Goal: Task Accomplishment & Management: Use online tool/utility

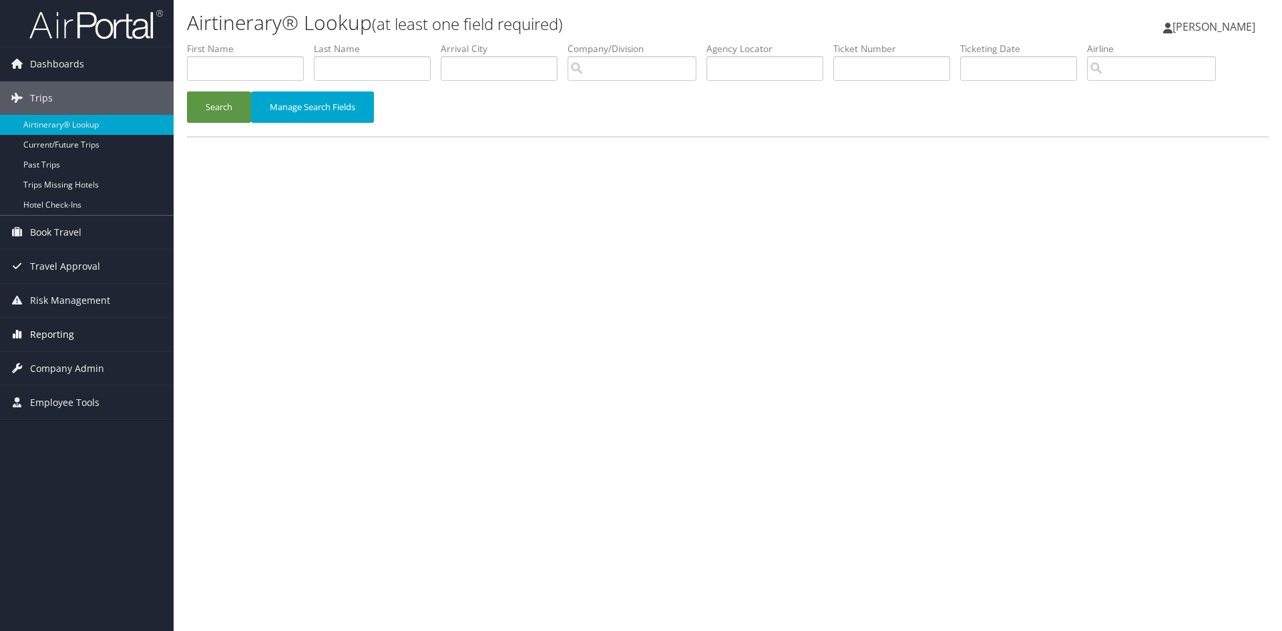
click at [49, 340] on span "Reporting" at bounding box center [52, 334] width 44 height 33
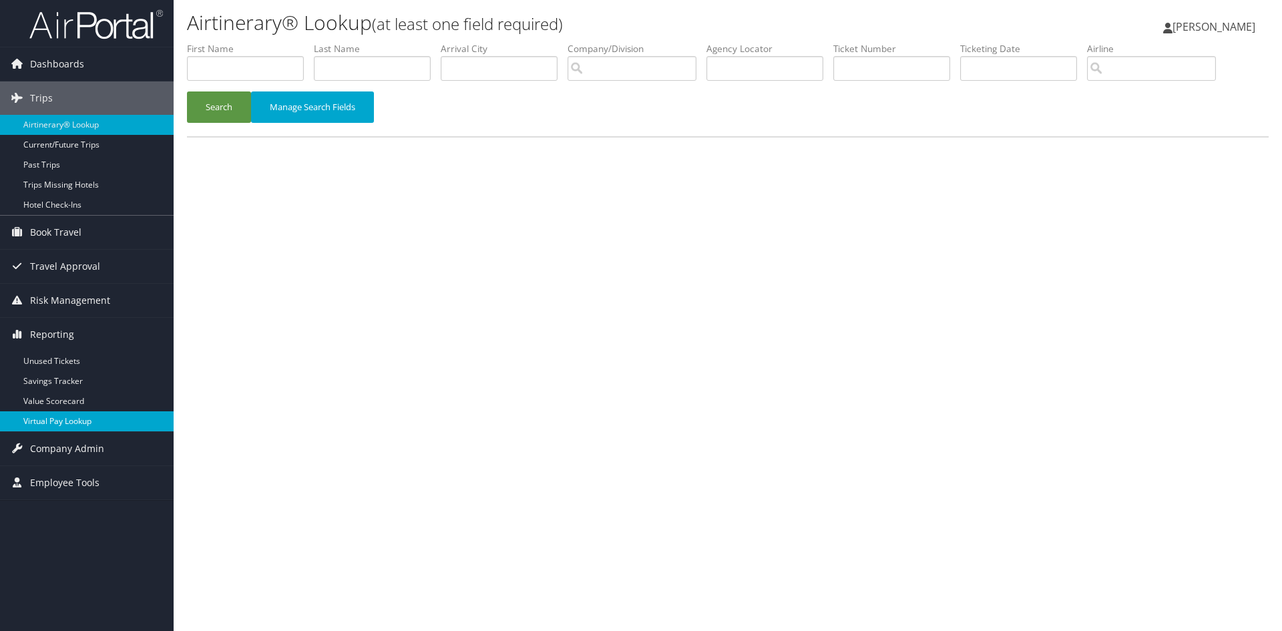
click at [59, 422] on link "Virtual Pay Lookup" at bounding box center [87, 421] width 174 height 20
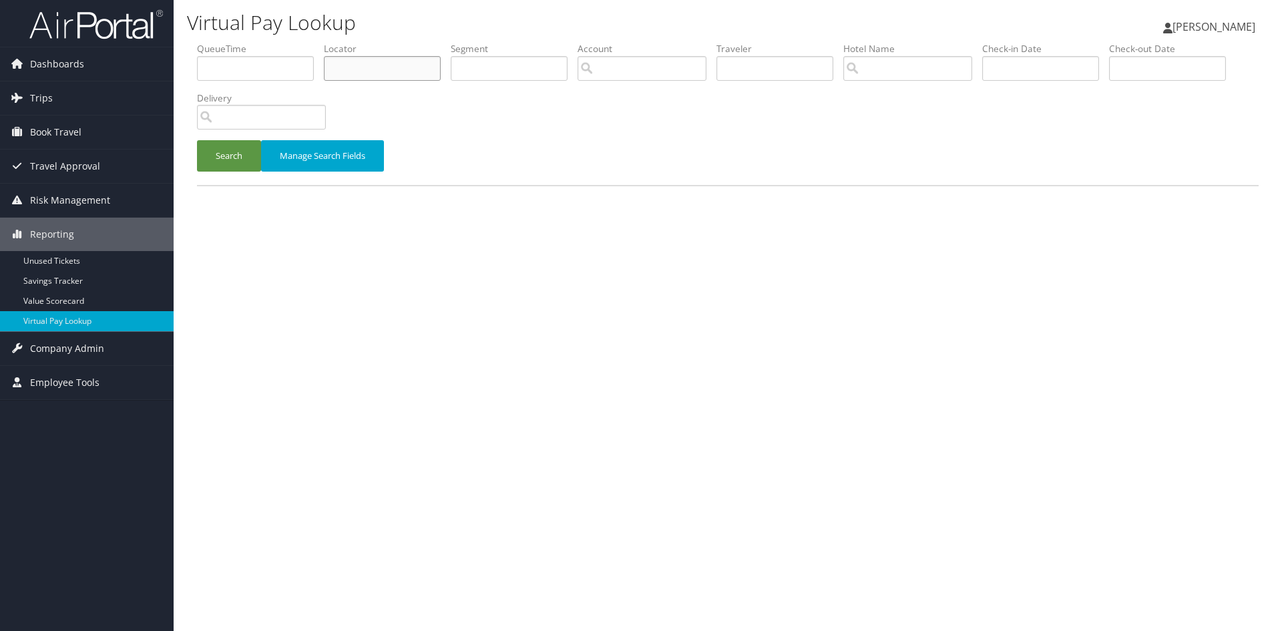
click at [340, 70] on input "text" at bounding box center [382, 68] width 117 height 25
paste input "CFOODA"
click at [225, 151] on button "Search" at bounding box center [229, 155] width 64 height 31
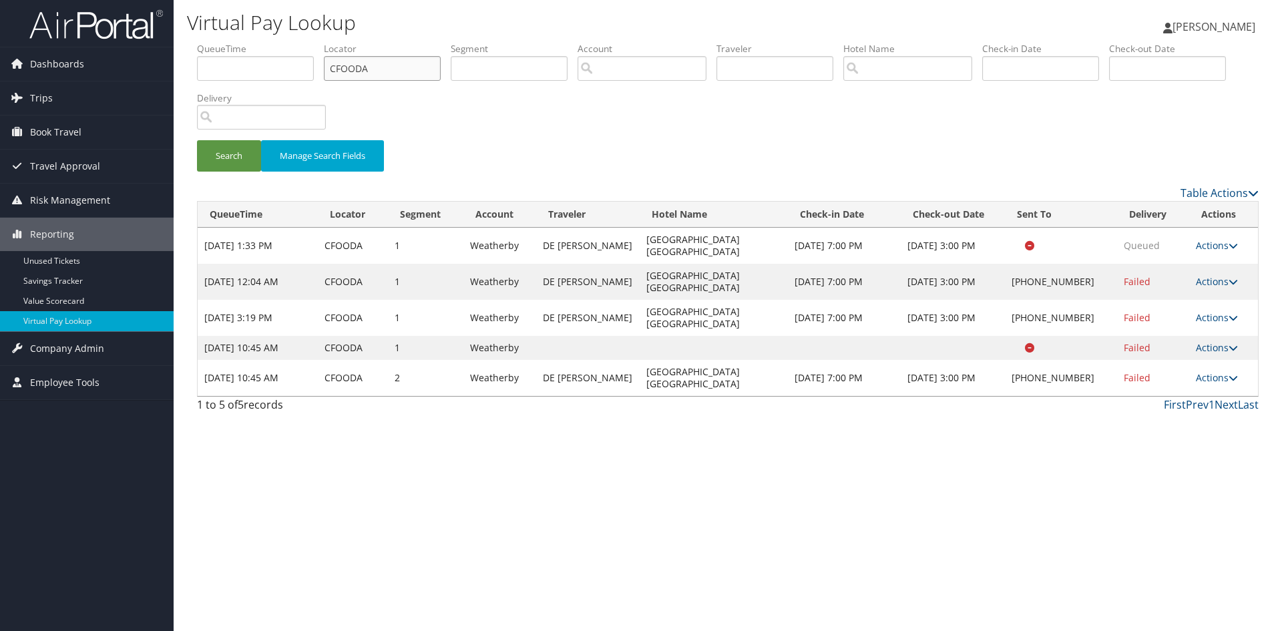
drag, startPoint x: 385, startPoint y: 67, endPoint x: 331, endPoint y: 69, distance: 53.5
click at [331, 69] on input "CFOODA" at bounding box center [382, 68] width 117 height 25
paste input "UPCZBE"
click at [233, 140] on button "Search" at bounding box center [229, 155] width 64 height 31
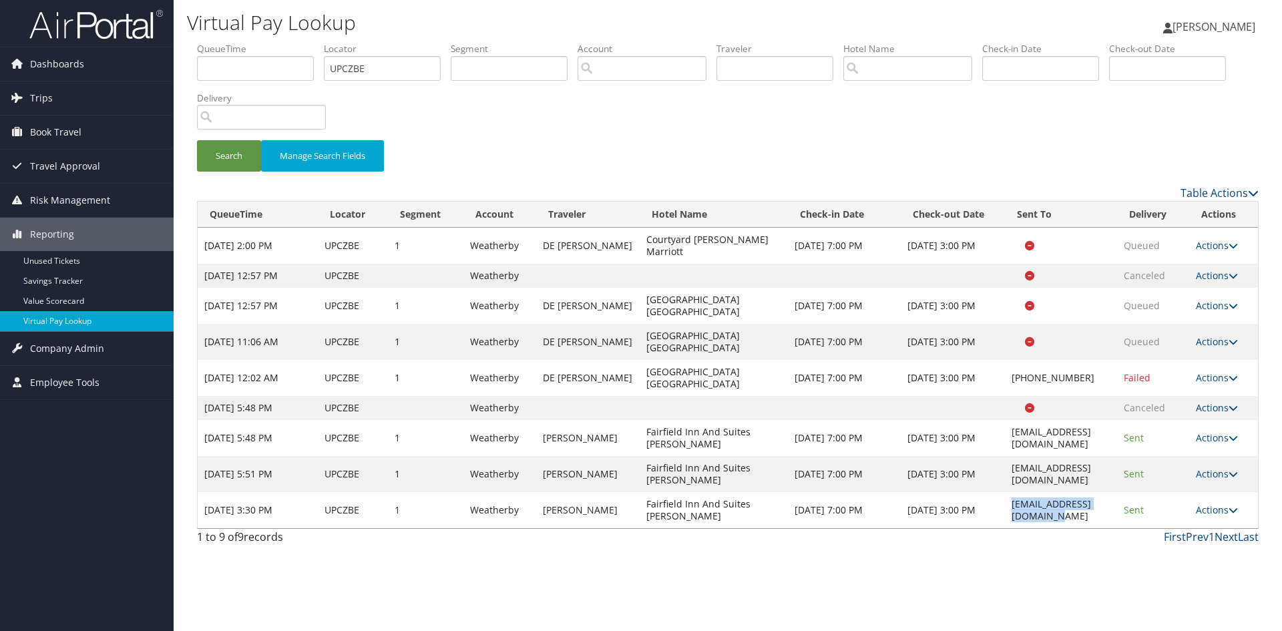
drag, startPoint x: 1103, startPoint y: 506, endPoint x: 967, endPoint y: 509, distance: 136.2
click at [1005, 512] on td "[EMAIL_ADDRESS][DOMAIN_NAME]" at bounding box center [1061, 510] width 113 height 36
copy td "[EMAIL_ADDRESS][DOMAIN_NAME]"
drag, startPoint x: 390, startPoint y: 67, endPoint x: 282, endPoint y: 67, distance: 108.2
click at [284, 42] on ul "QueueTime Locator UPCZBE Segment Account Traveler Hotel Name Check-in Date Chec…" at bounding box center [728, 42] width 1062 height 0
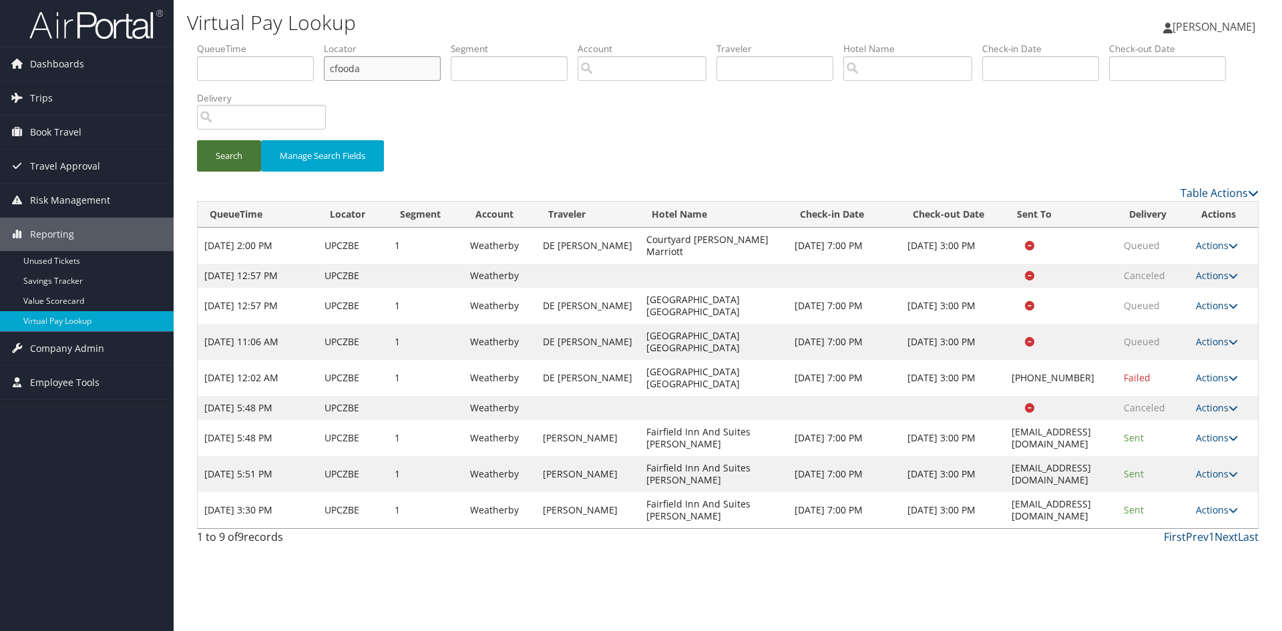
type input "cfooda"
click at [228, 164] on button "Search" at bounding box center [229, 155] width 64 height 31
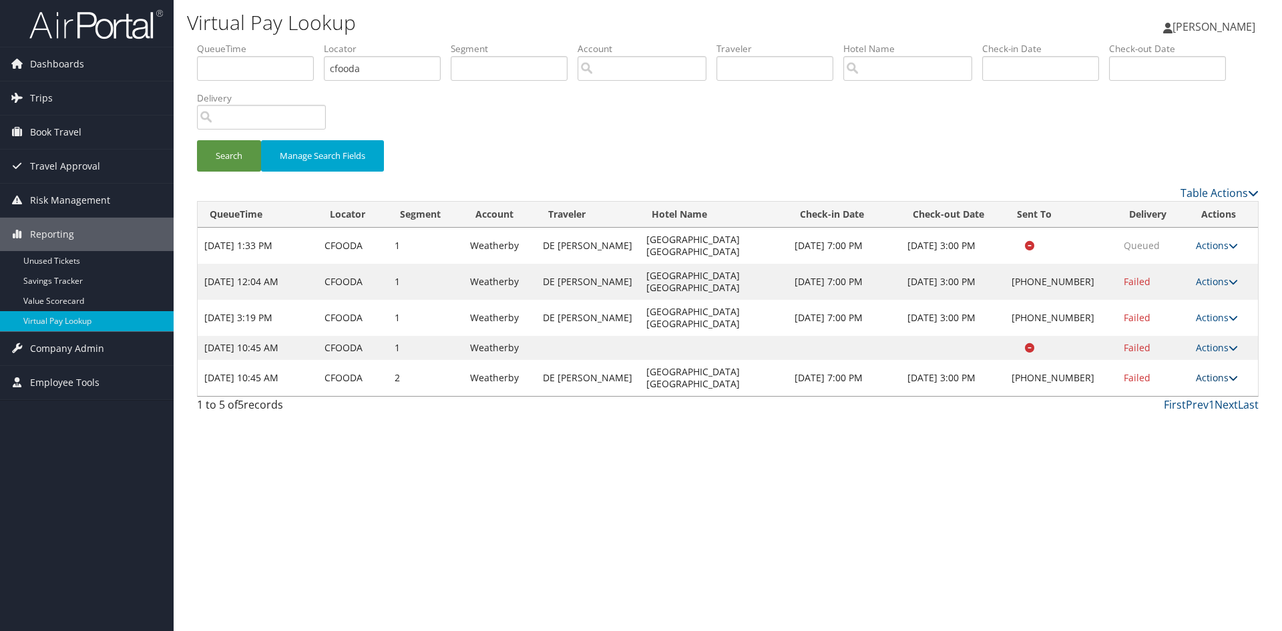
click at [1217, 371] on link "Actions" at bounding box center [1217, 377] width 42 height 13
click at [1168, 357] on link "Resend" at bounding box center [1176, 355] width 114 height 23
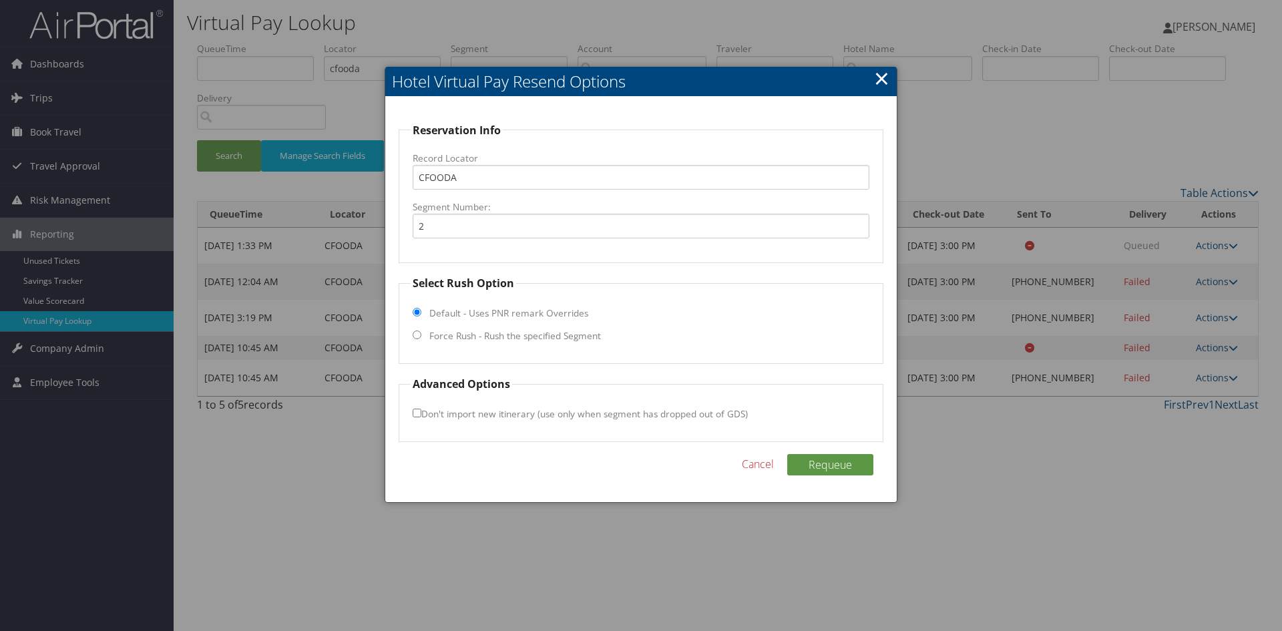
click at [418, 337] on input "Force Rush - Rush the specified Segment" at bounding box center [417, 335] width 9 height 9
radio input "true"
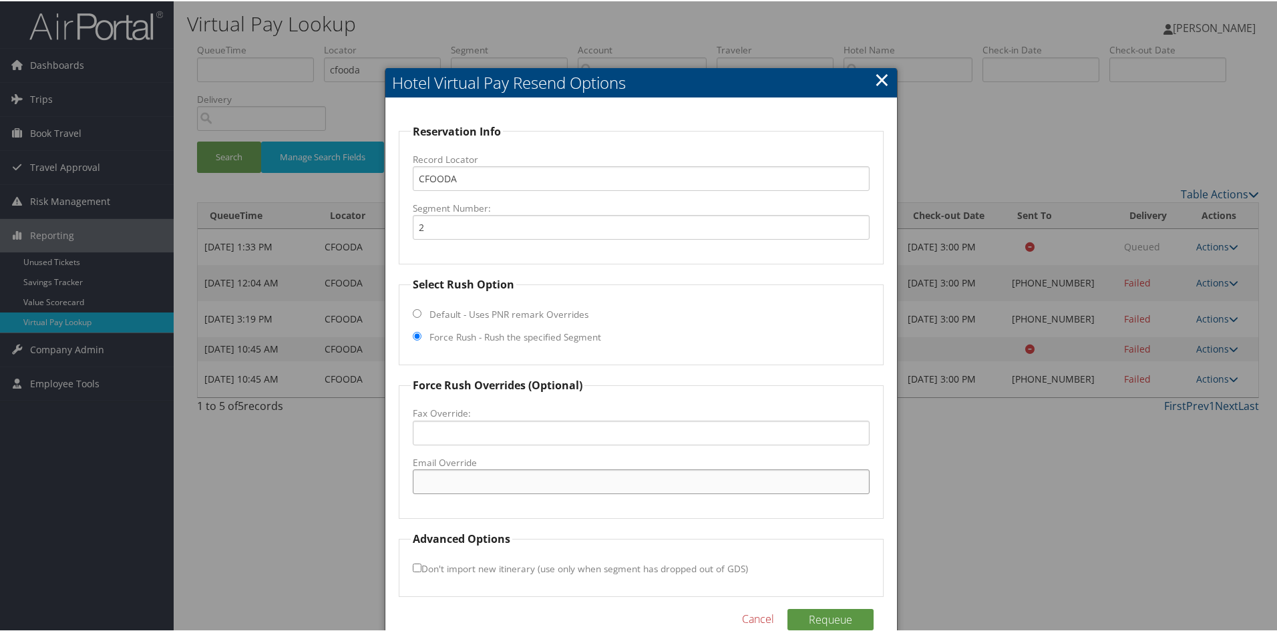
click at [450, 472] on input "Email Override" at bounding box center [641, 480] width 457 height 25
paste input "[EMAIL_ADDRESS][DOMAIN_NAME]"
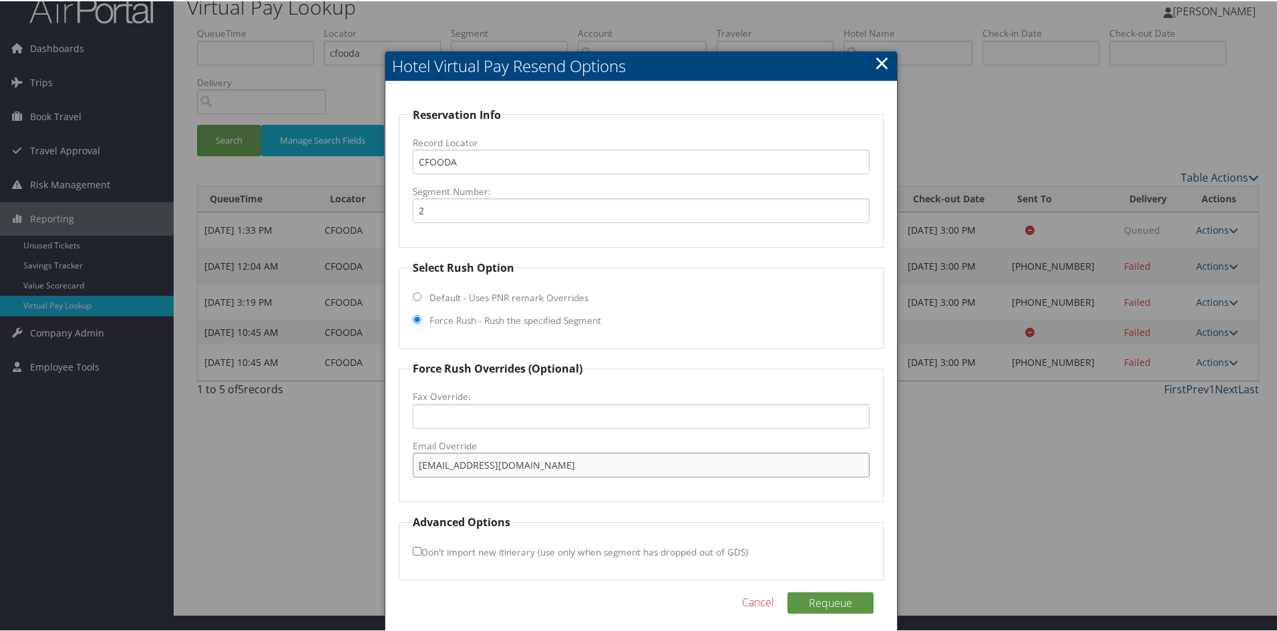
scroll to position [25, 0]
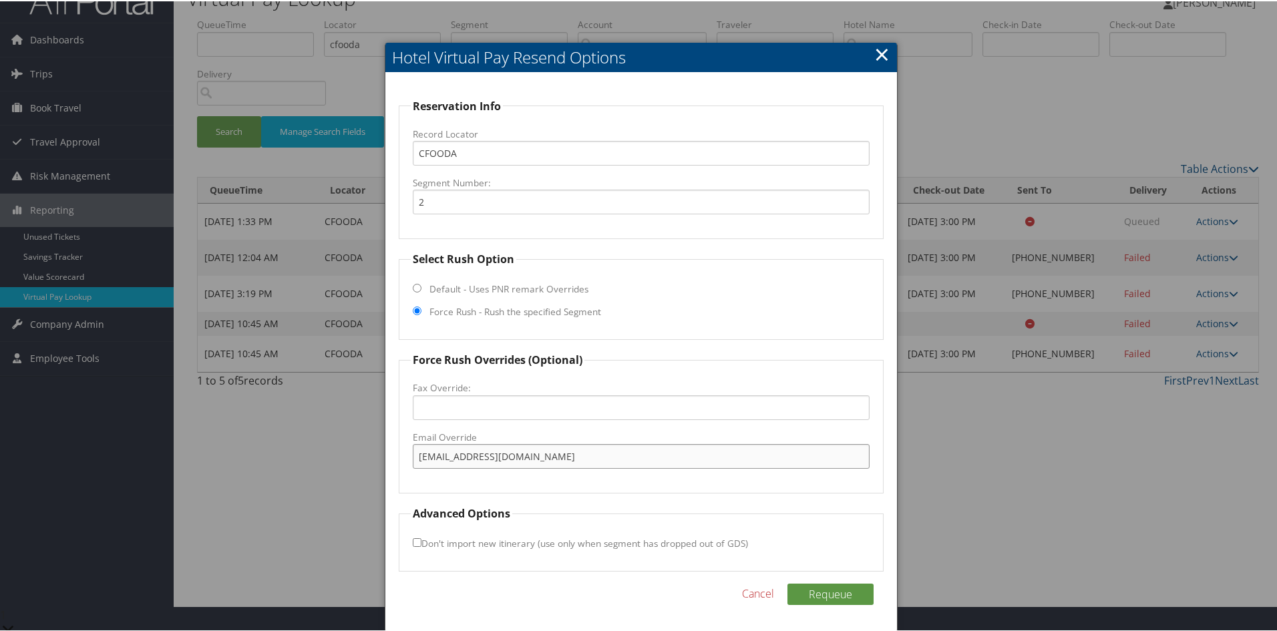
type input "[EMAIL_ADDRESS][DOMAIN_NAME]"
click at [427, 545] on label "Don't import new itinerary (use only when segment has dropped out of GDS)" at bounding box center [580, 541] width 335 height 25
click at [421, 545] on input "Don't import new itinerary (use only when segment has dropped out of GDS)" at bounding box center [417, 541] width 9 height 9
checkbox input "true"
click at [809, 591] on button "Requeue" at bounding box center [830, 592] width 86 height 21
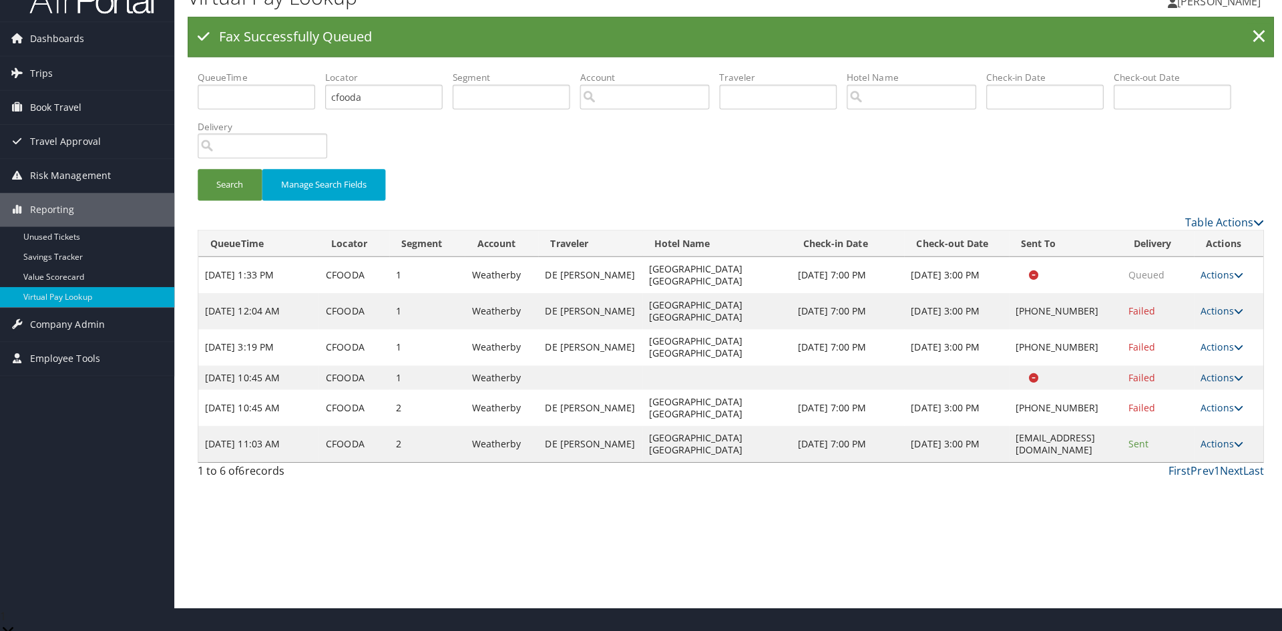
scroll to position [0, 0]
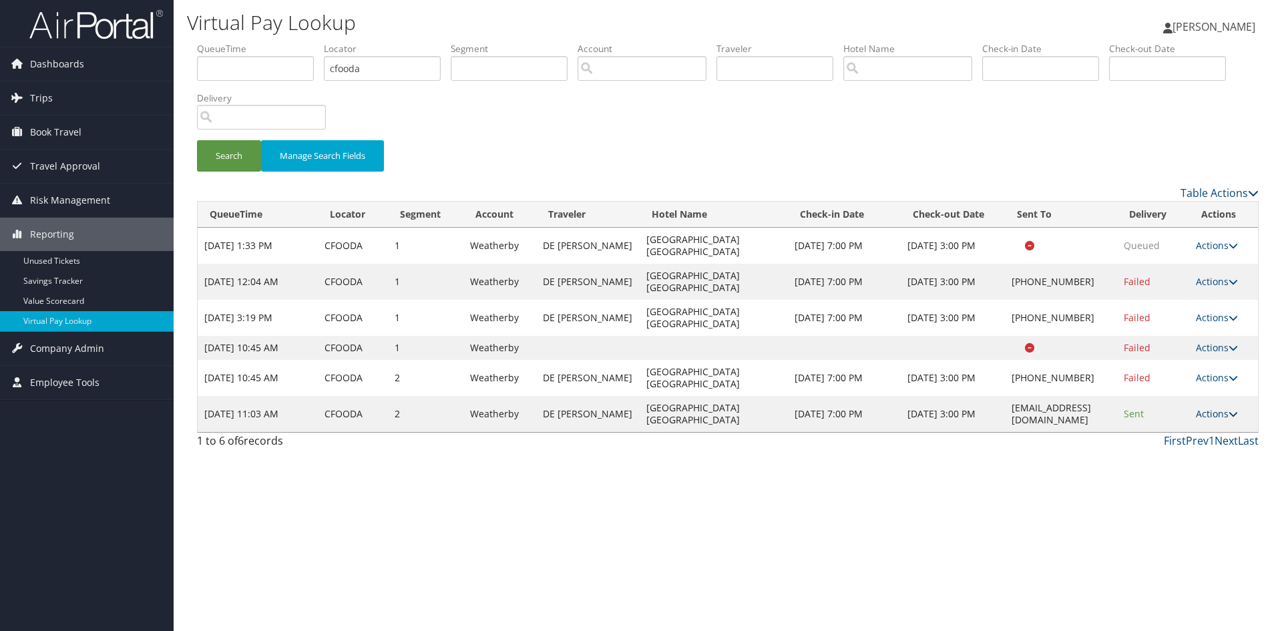
drag, startPoint x: 1217, startPoint y: 421, endPoint x: 1217, endPoint y: 412, distance: 9.3
click at [1217, 412] on td "Actions Resend Logs View Itinerary" at bounding box center [1223, 414] width 69 height 36
click at [1217, 412] on link "Actions" at bounding box center [1217, 413] width 42 height 13
click at [1177, 434] on link "Resend" at bounding box center [1197, 433] width 84 height 23
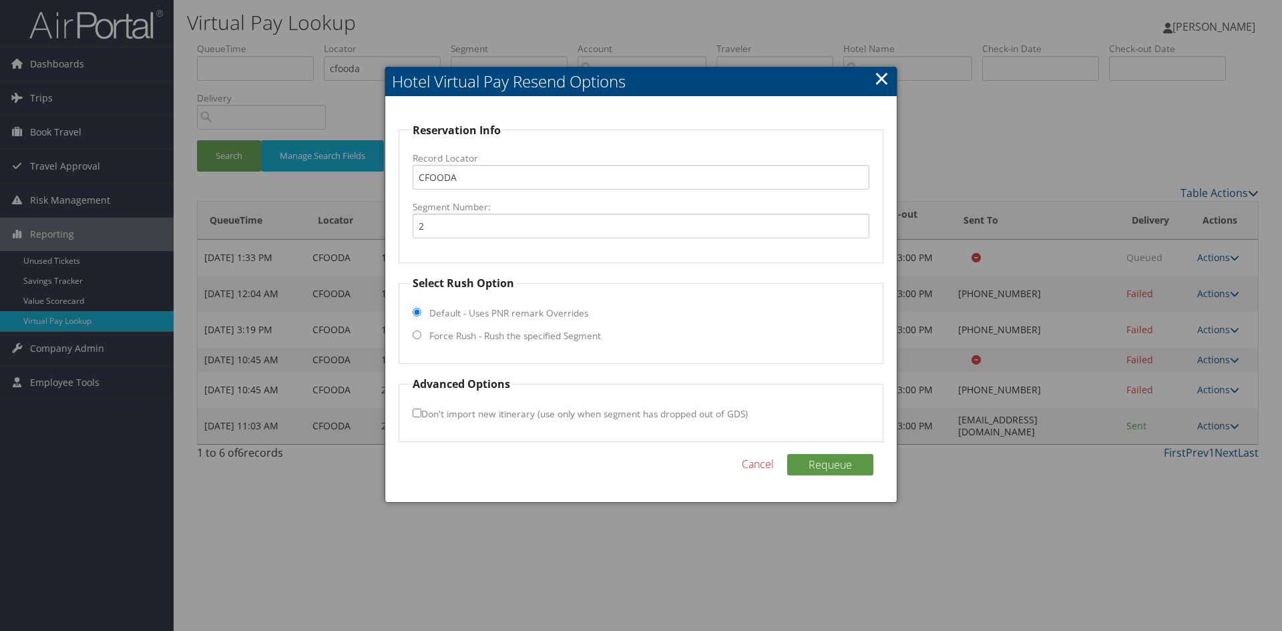
click at [415, 341] on fieldset "Select Rush Option Default - Uses PNR remark Overrides Force Rush - Rush the sp…" at bounding box center [641, 319] width 485 height 89
click at [423, 335] on fieldset "Select Rush Option Default - Uses PNR remark Overrides Force Rush - Rush the sp…" at bounding box center [641, 319] width 485 height 89
click at [417, 338] on input "Force Rush - Rush the specified Segment" at bounding box center [417, 335] width 9 height 9
radio input "true"
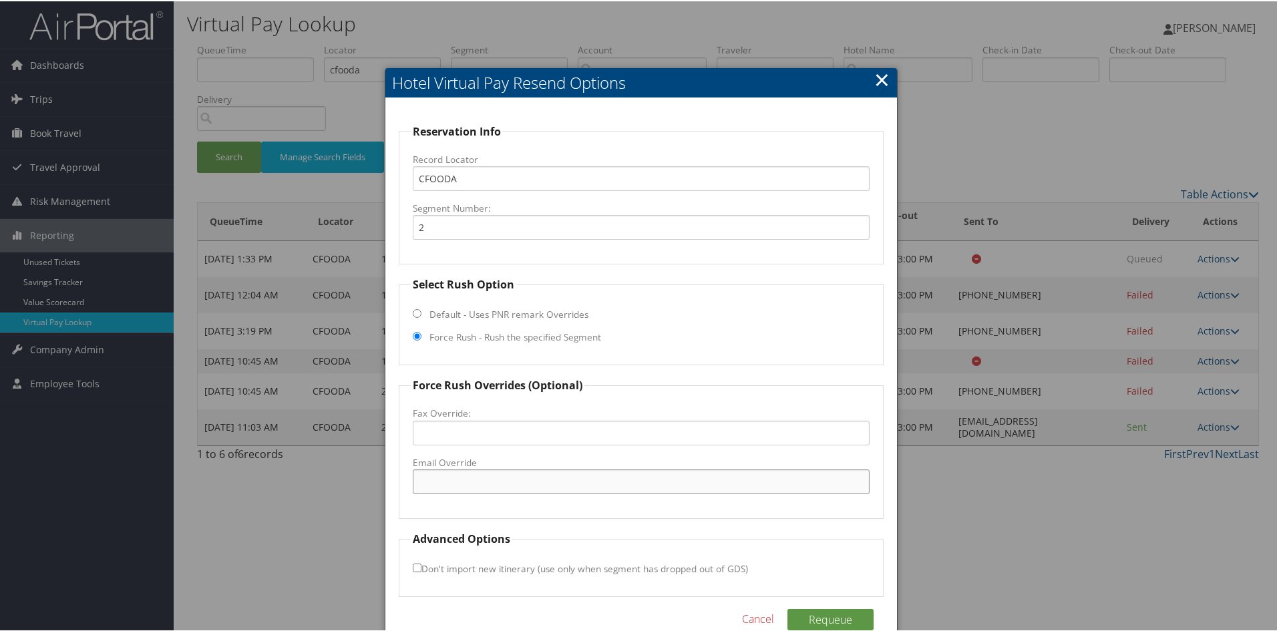
click at [449, 483] on input "Email Override" at bounding box center [641, 480] width 457 height 25
type input "[EMAIL_ADDRESS][DOMAIN_NAME]"
click at [414, 566] on input "Don't import new itinerary (use only when segment has dropped out of GDS)" at bounding box center [417, 566] width 9 height 9
checkbox input "true"
click at [838, 616] on button "Requeue" at bounding box center [830, 618] width 86 height 21
